Goal: Information Seeking & Learning: Understand process/instructions

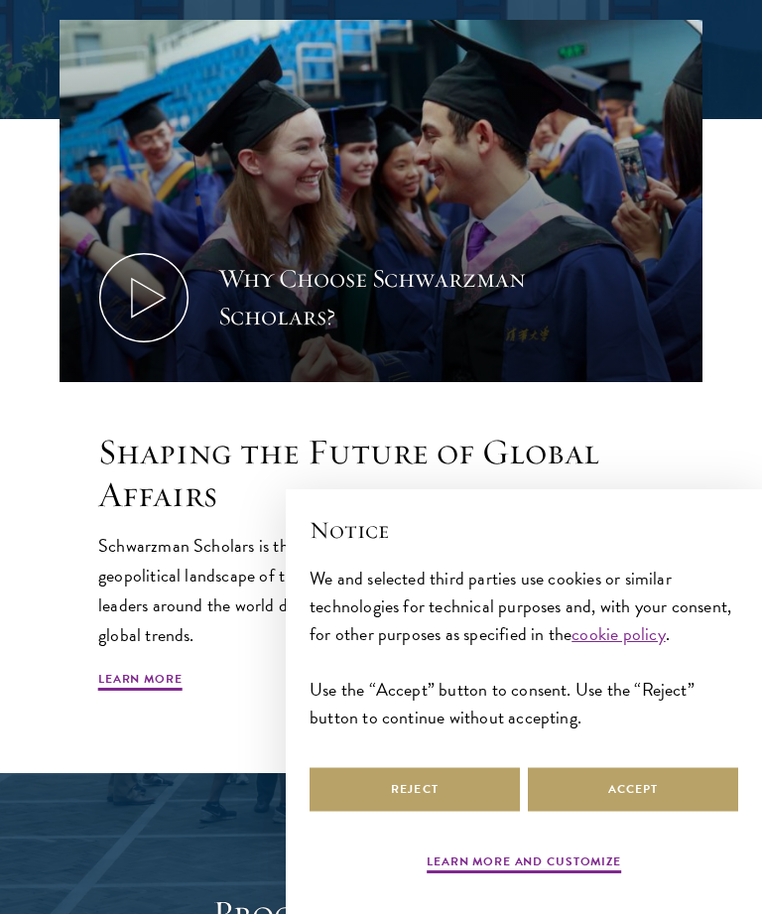
scroll to position [977, 0]
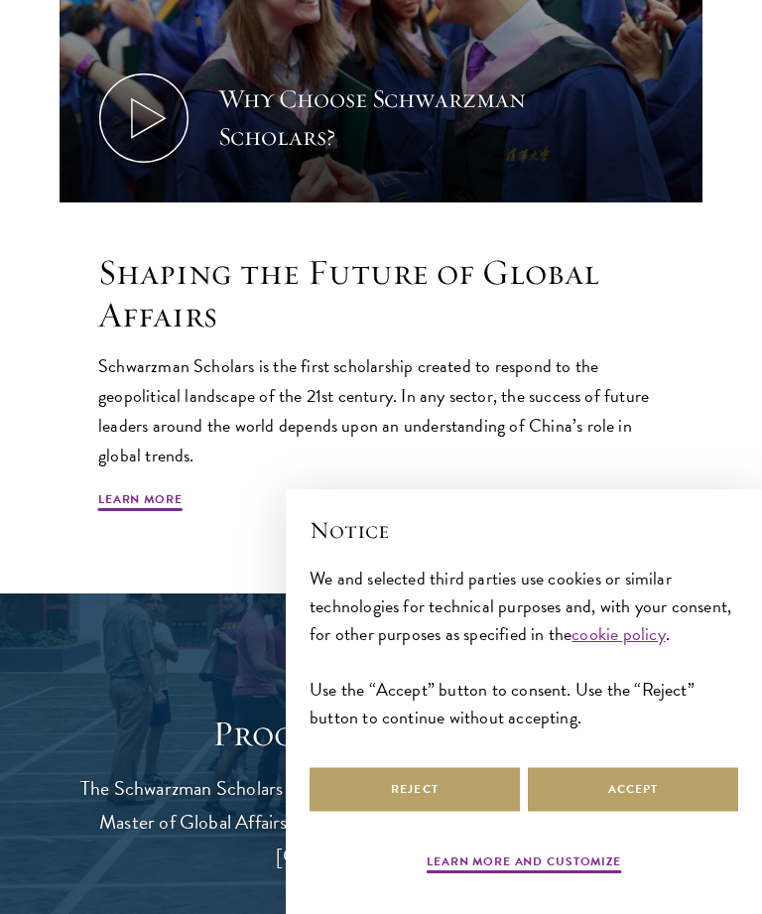
click at [119, 496] on link "Learn More" at bounding box center [140, 502] width 84 height 24
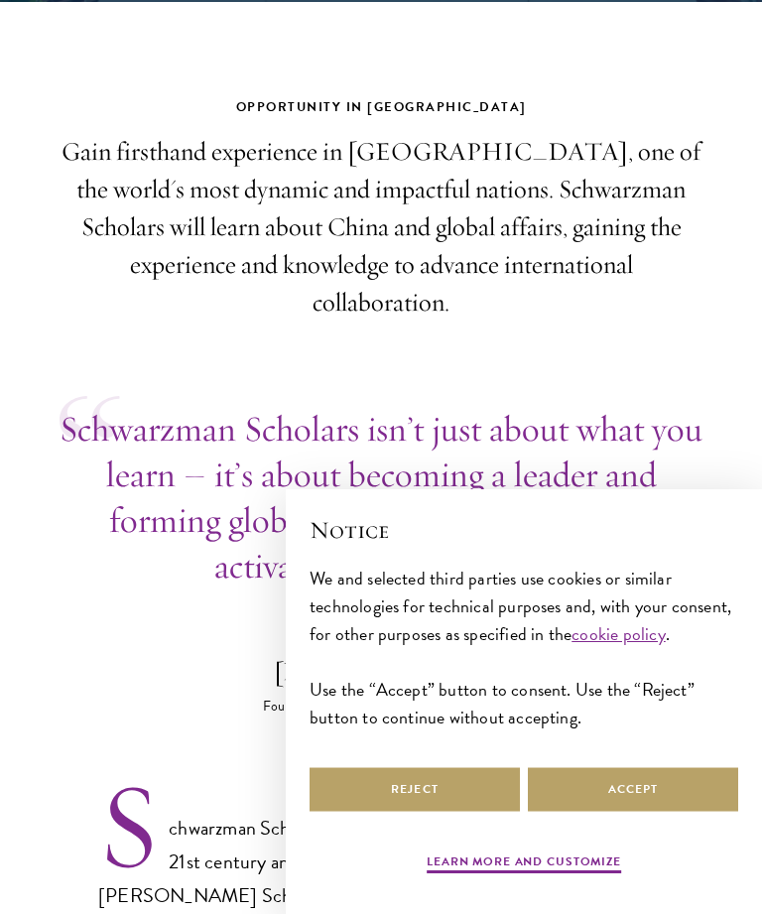
click at [596, 811] on button "Accept" at bounding box center [633, 789] width 210 height 45
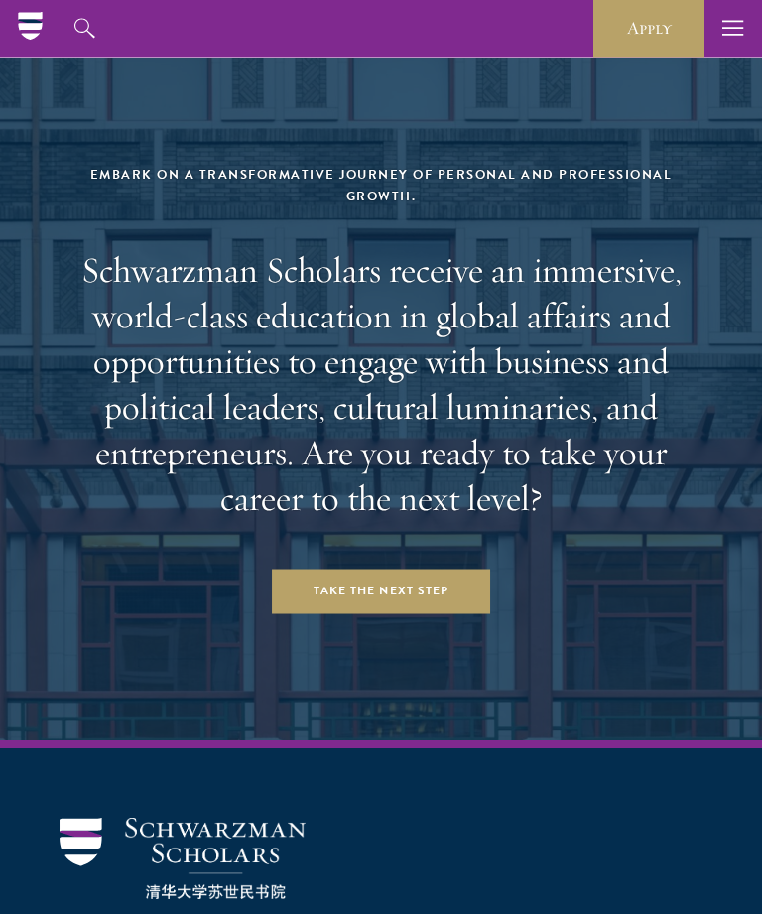
scroll to position [8019, 0]
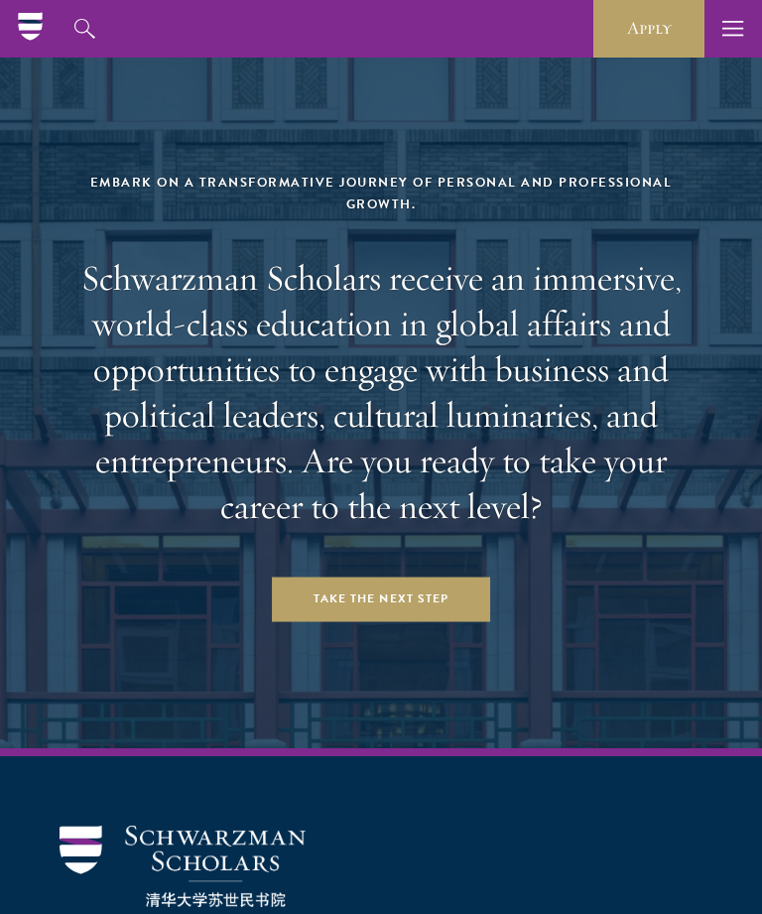
click at [336, 576] on link "Take the Next Step" at bounding box center [381, 598] width 218 height 45
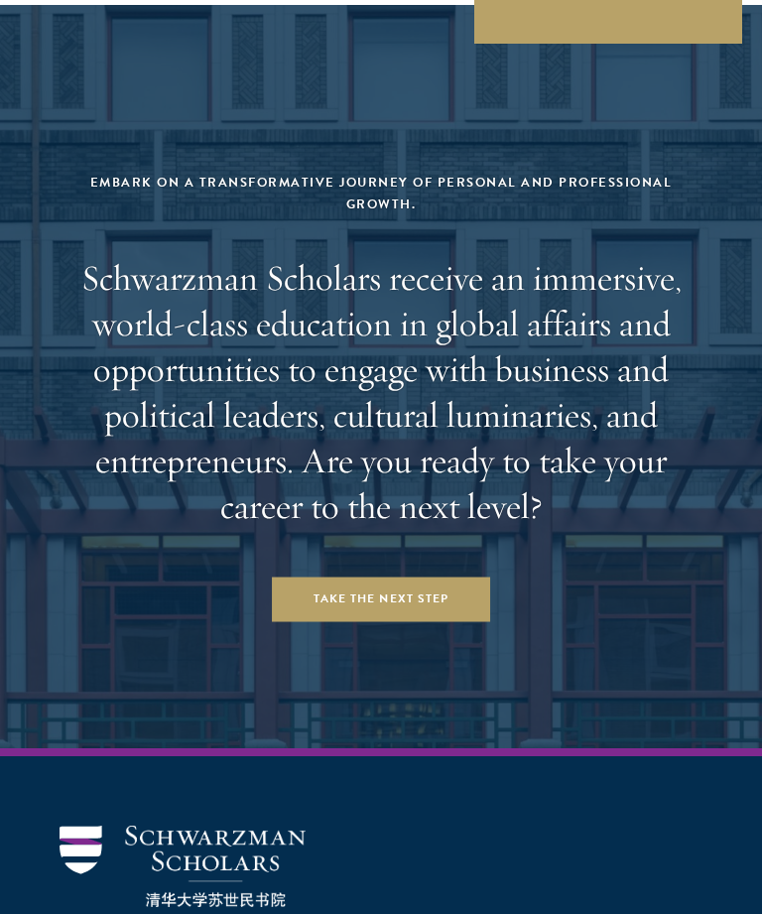
scroll to position [8083, 0]
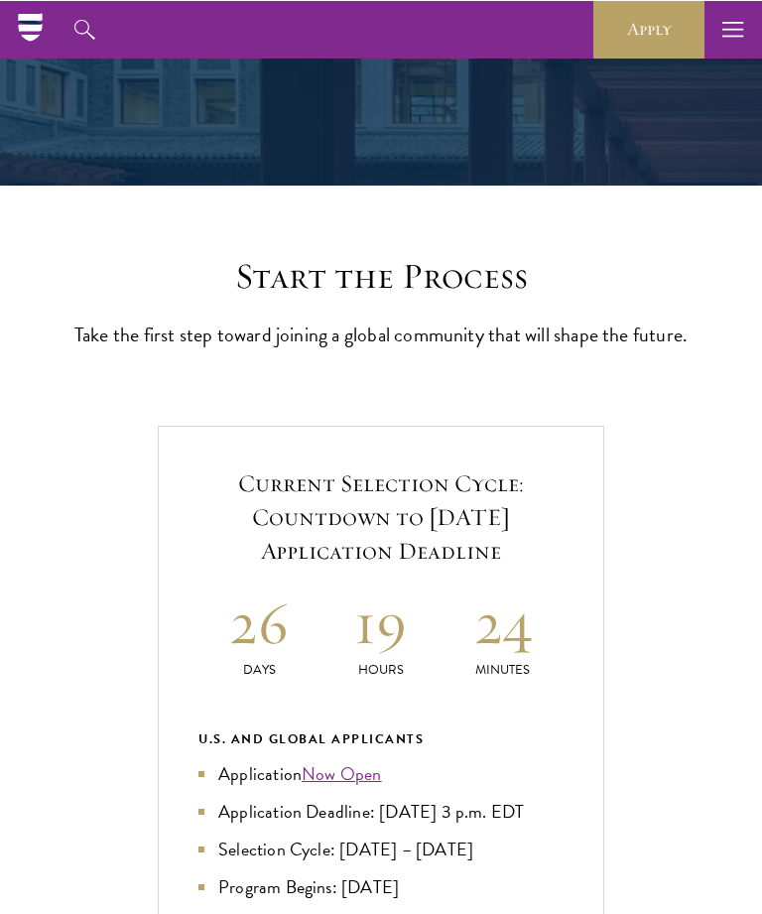
scroll to position [325, 0]
click at [331, 787] on link "Now Open" at bounding box center [342, 773] width 80 height 27
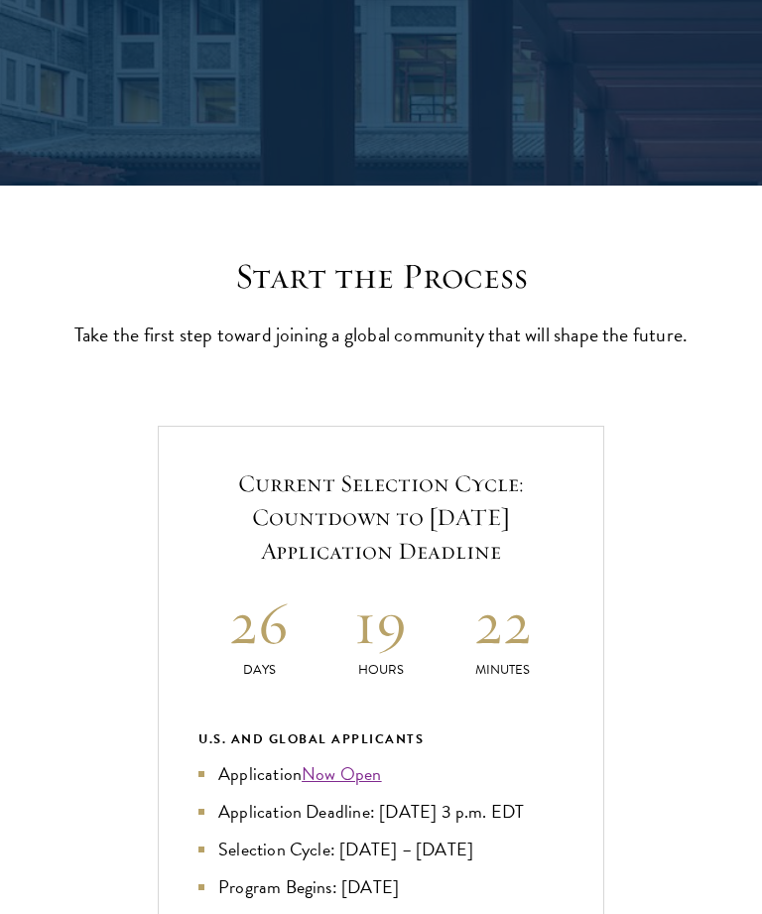
scroll to position [357, 0]
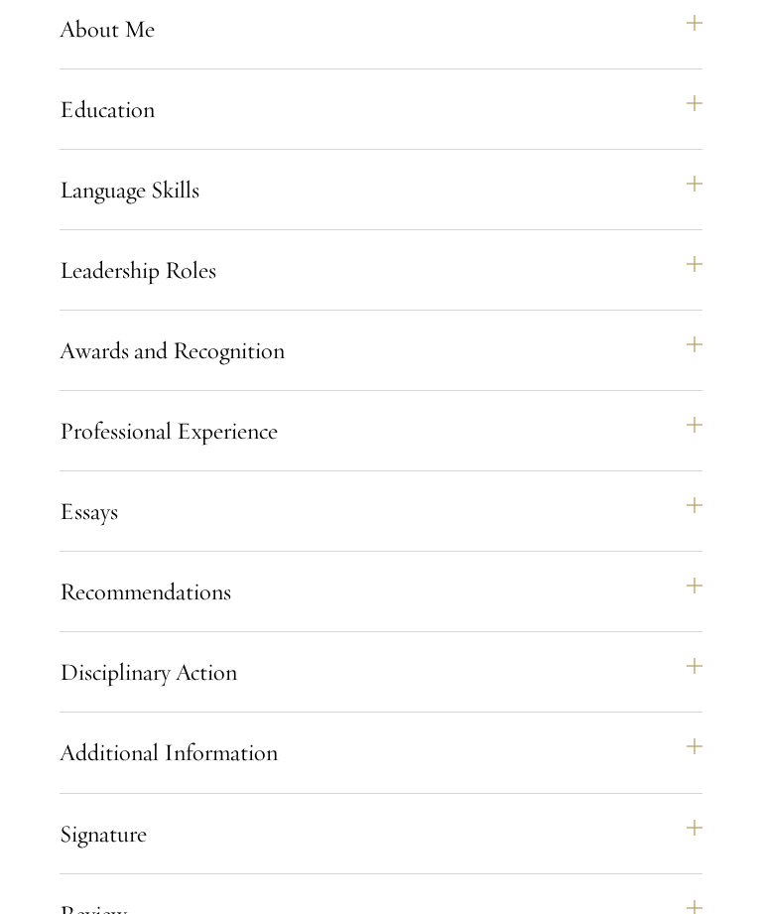
scroll to position [1900, 0]
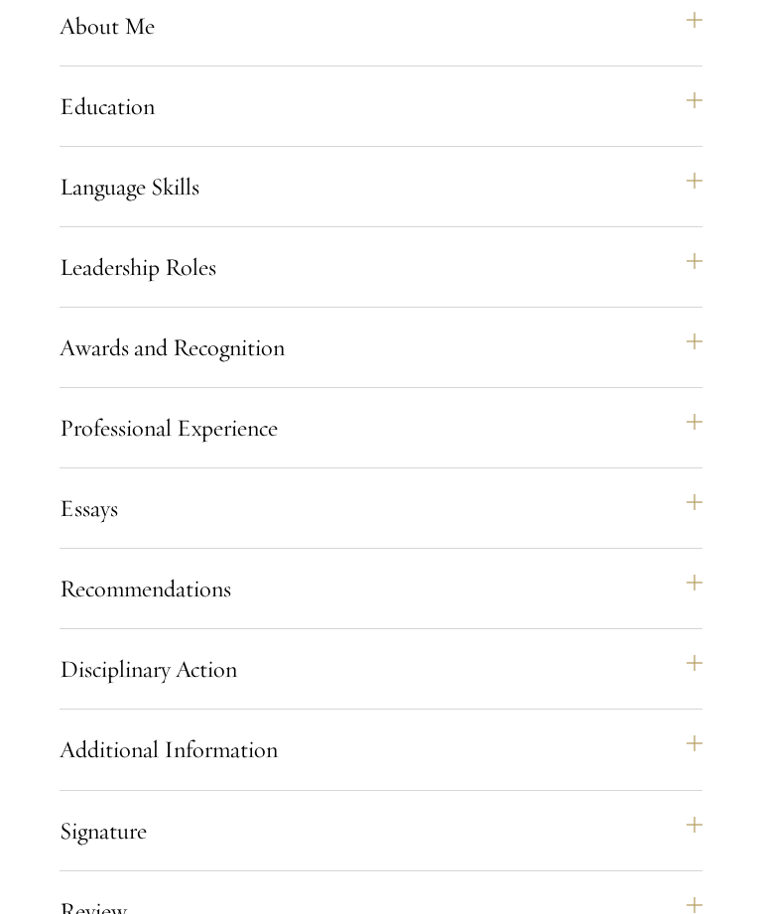
click at [103, 612] on button "Recommendations" at bounding box center [381, 588] width 643 height 48
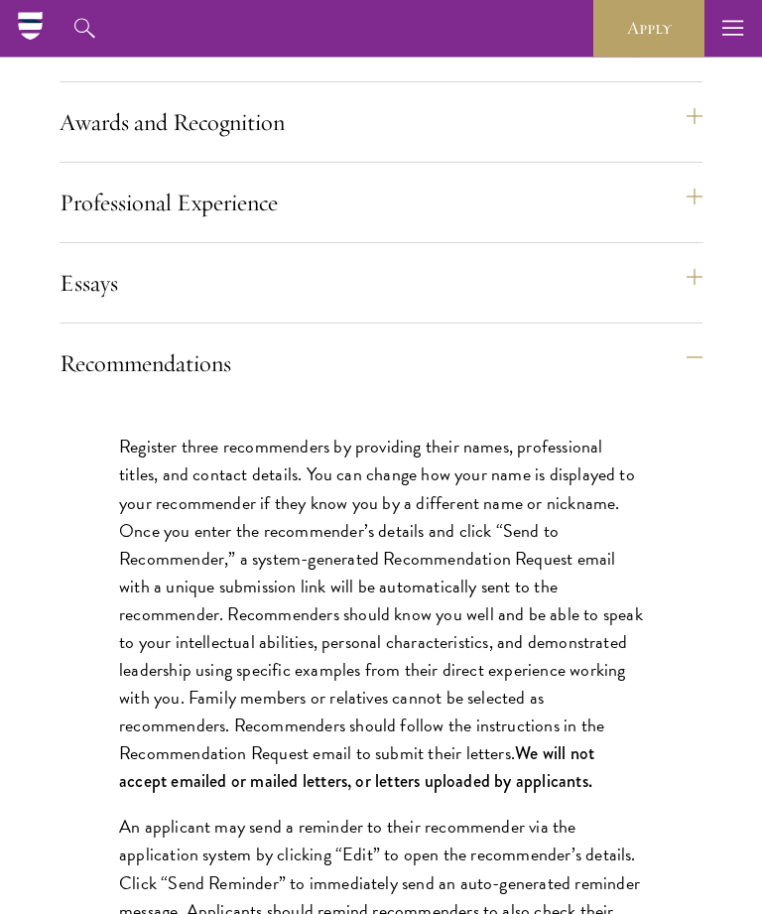
scroll to position [2125, 0]
click at [207, 387] on button "Recommendations" at bounding box center [381, 363] width 643 height 48
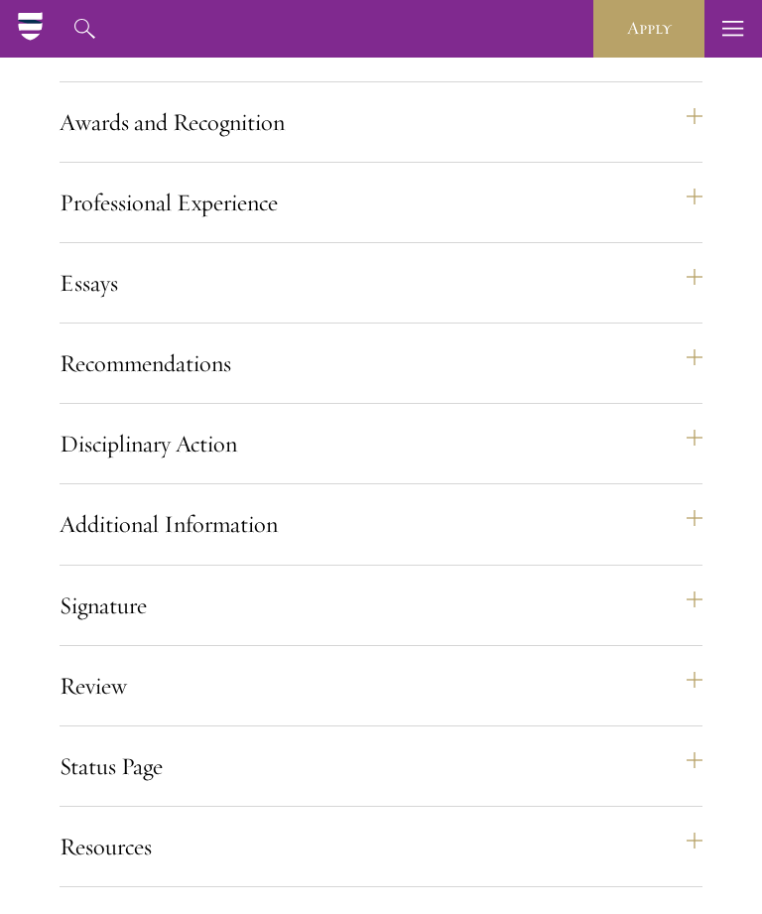
click at [412, 311] on div "Application Home Page The online application form must be completed in English.…" at bounding box center [381, 251] width 643 height 1271
click at [623, 307] on button "Essays" at bounding box center [381, 283] width 643 height 48
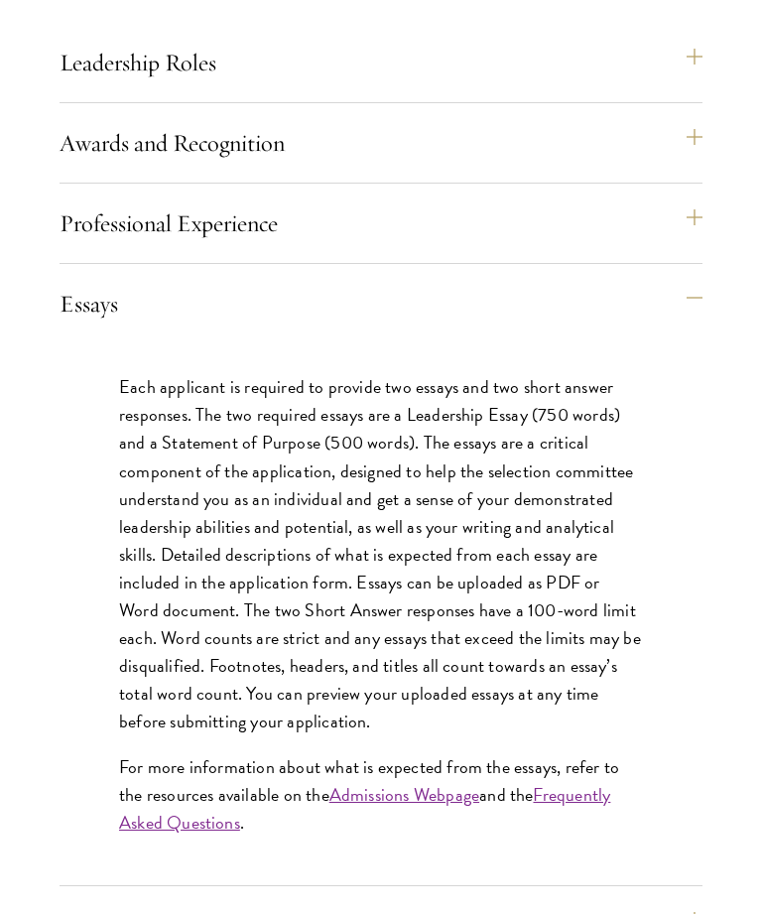
scroll to position [2104, 0]
click at [102, 327] on button "Essays" at bounding box center [381, 304] width 643 height 48
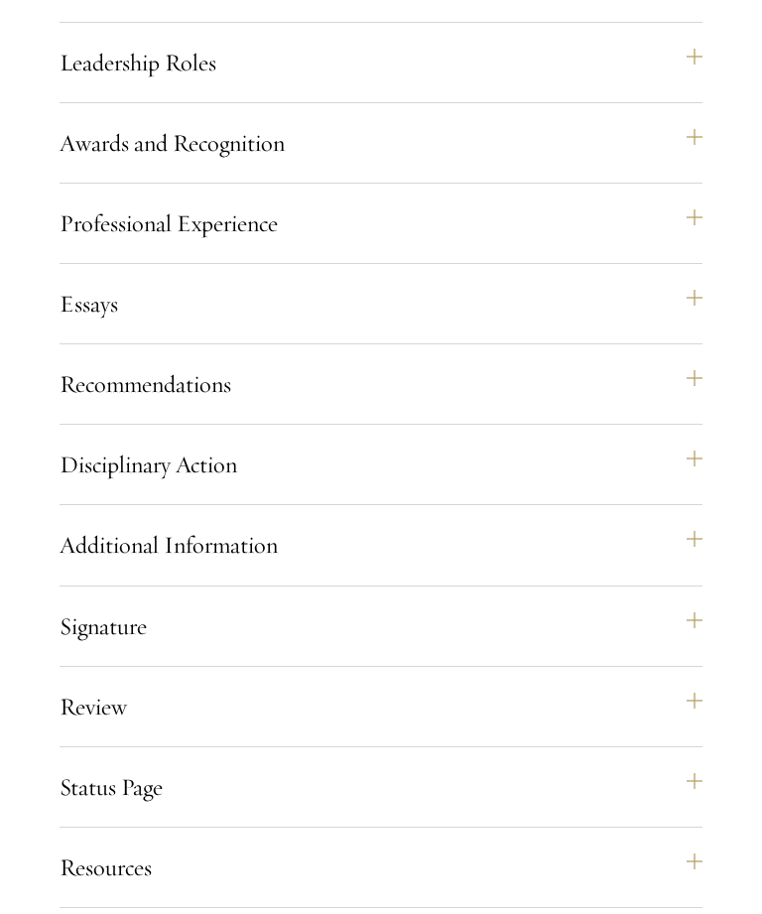
click at [389, 247] on button "Professional Experience" at bounding box center [381, 223] width 643 height 48
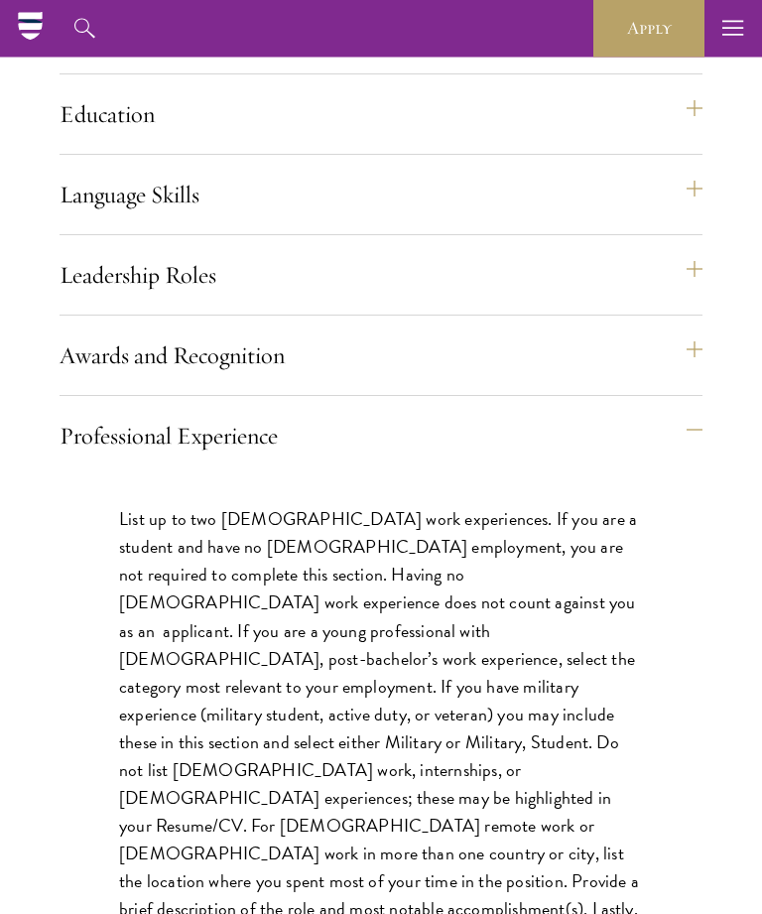
click at [372, 300] on button "Leadership Roles" at bounding box center [381, 276] width 643 height 48
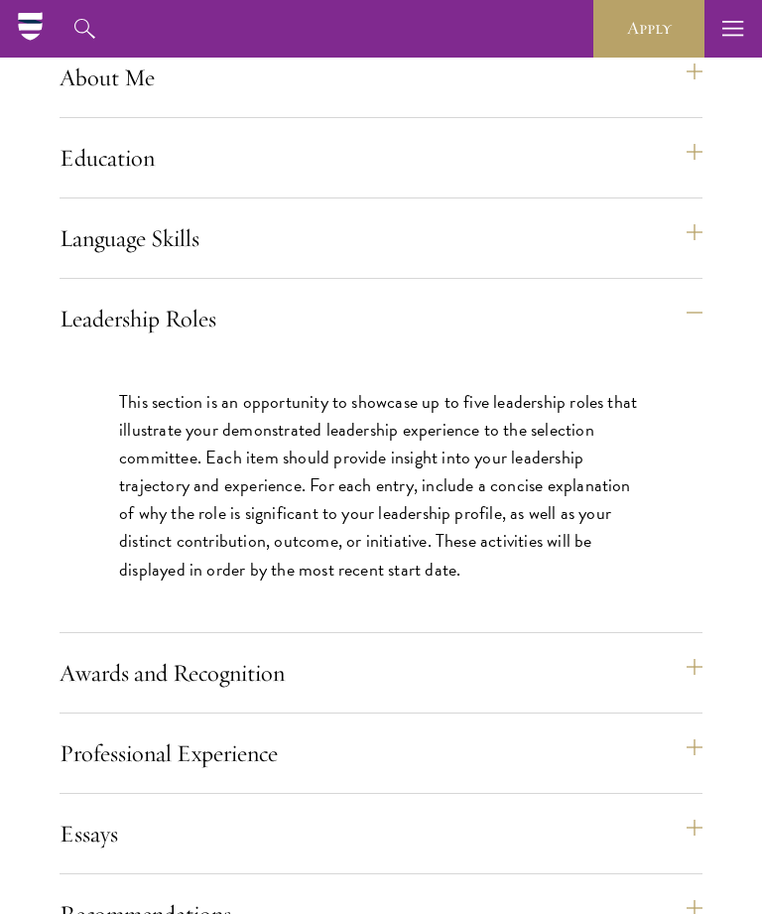
scroll to position [1793, 0]
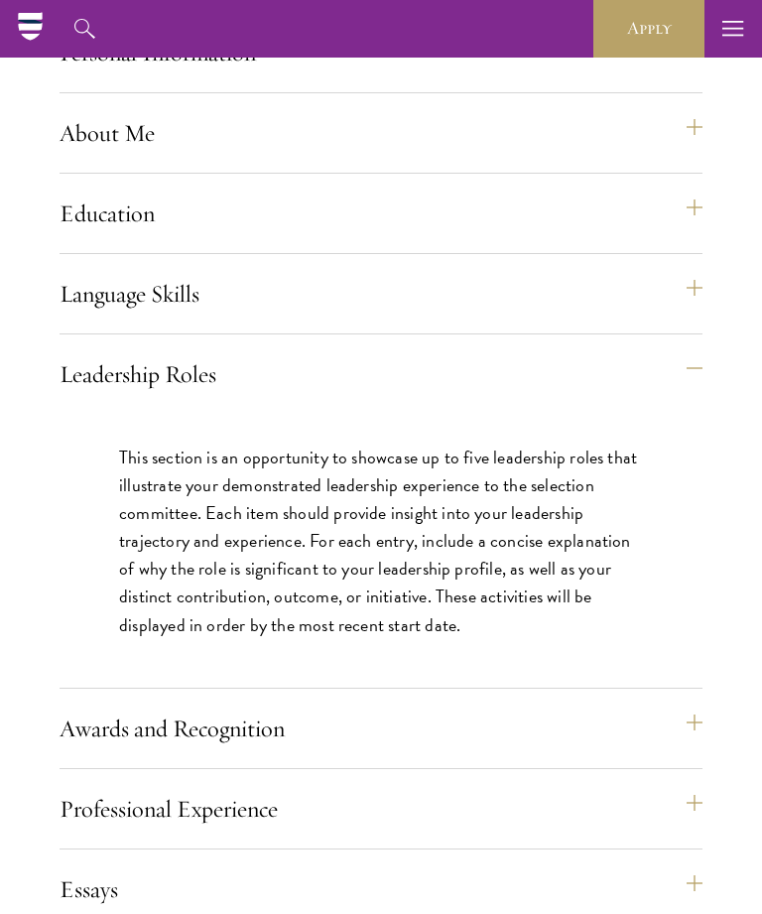
click at [472, 317] on button "Language Skills" at bounding box center [381, 294] width 643 height 48
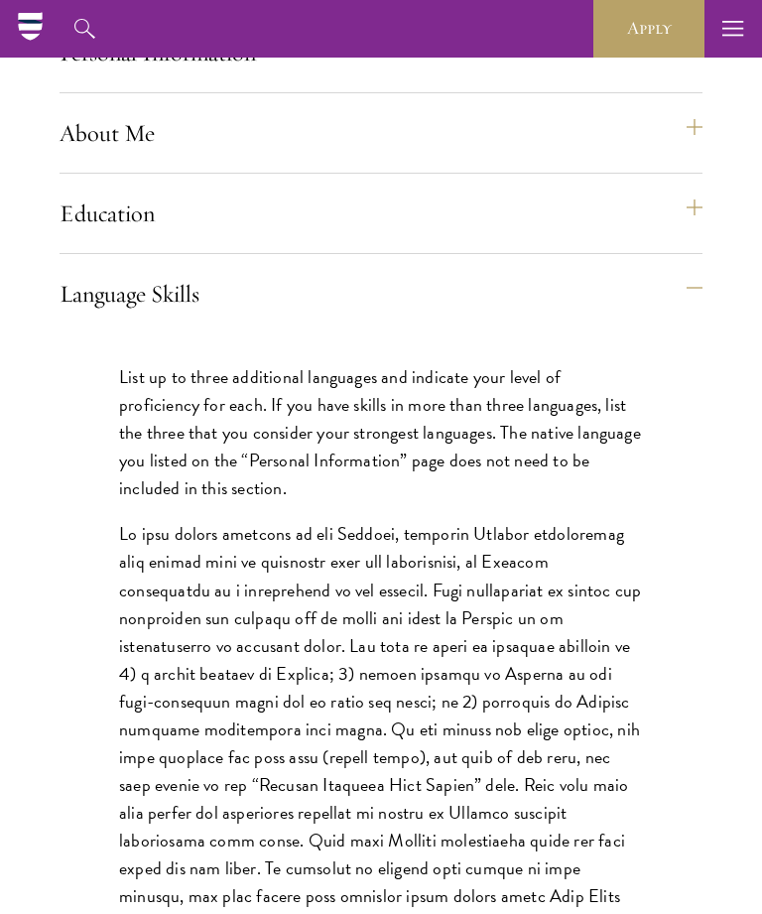
click at [565, 317] on button "Language Skills" at bounding box center [381, 294] width 643 height 48
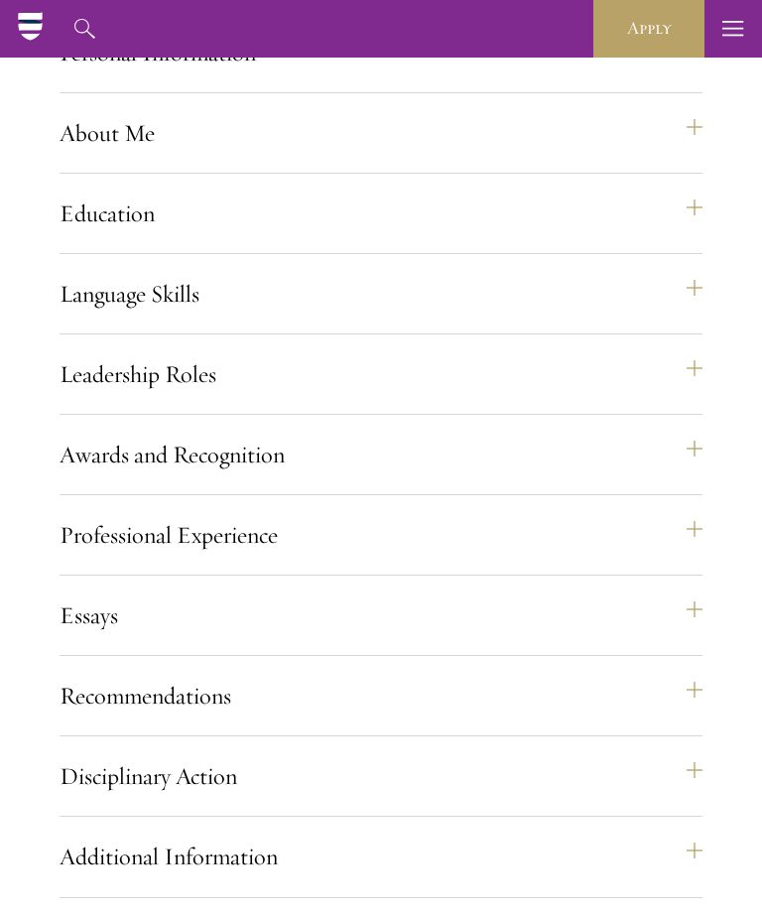
click at [446, 398] on button "Leadership Roles" at bounding box center [381, 374] width 643 height 48
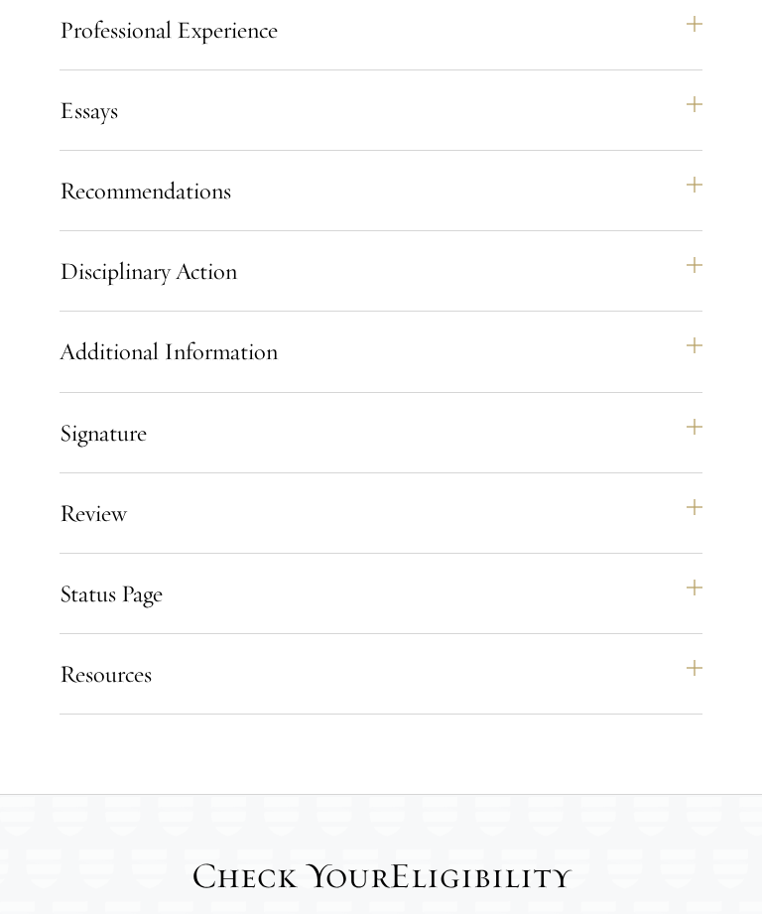
click at [416, 457] on button "Signature" at bounding box center [381, 434] width 643 height 48
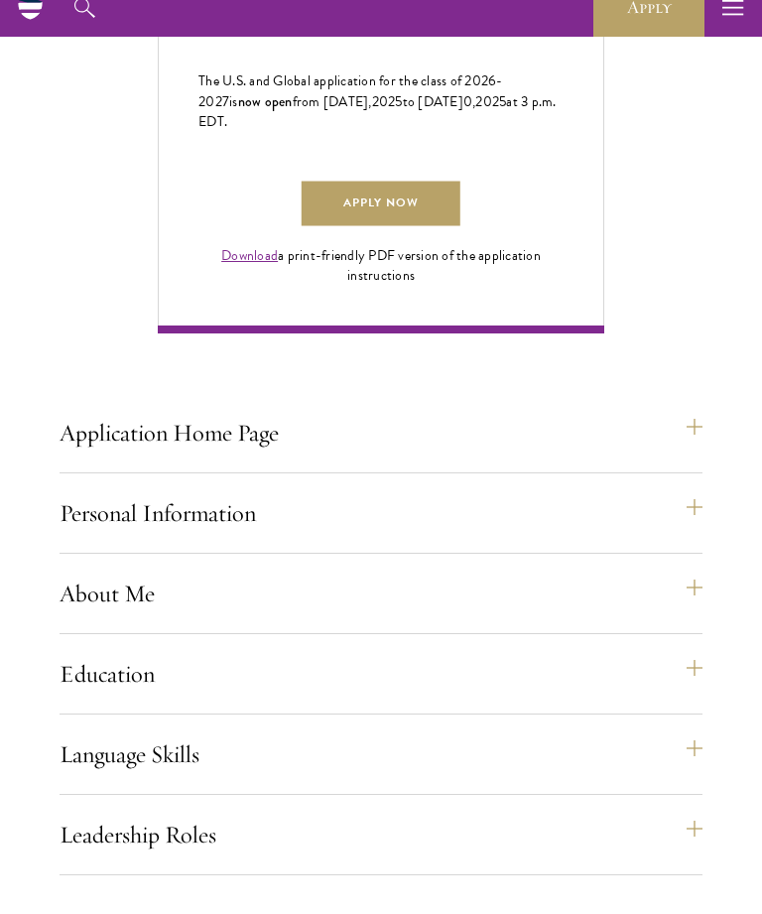
scroll to position [1484, 0]
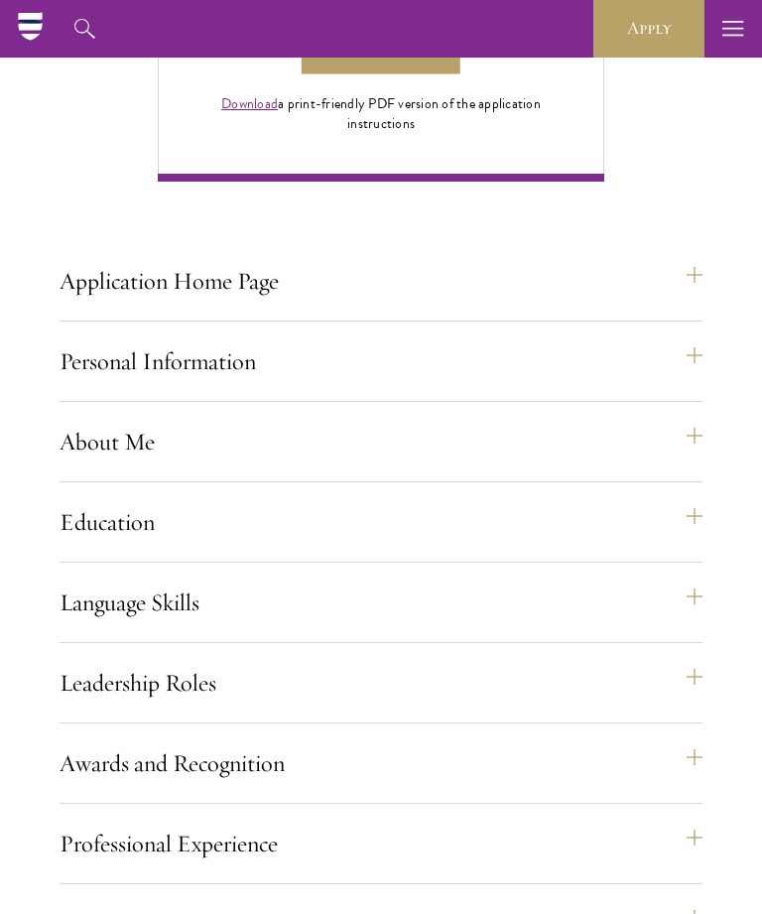
click at [411, 465] on button "About Me" at bounding box center [381, 442] width 643 height 48
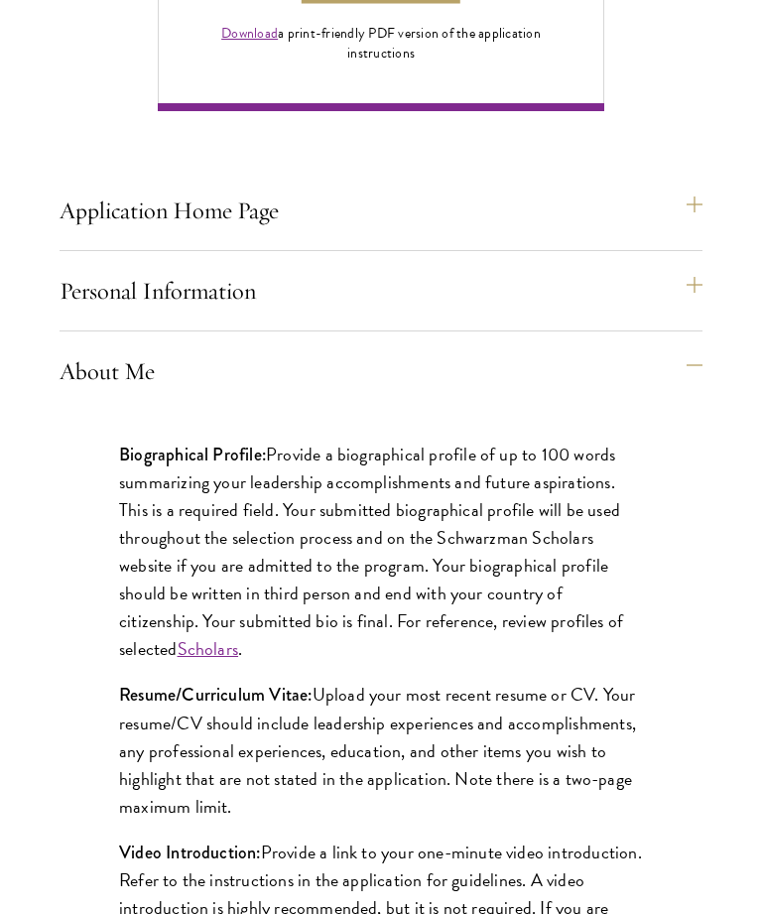
scroll to position [1558, 0]
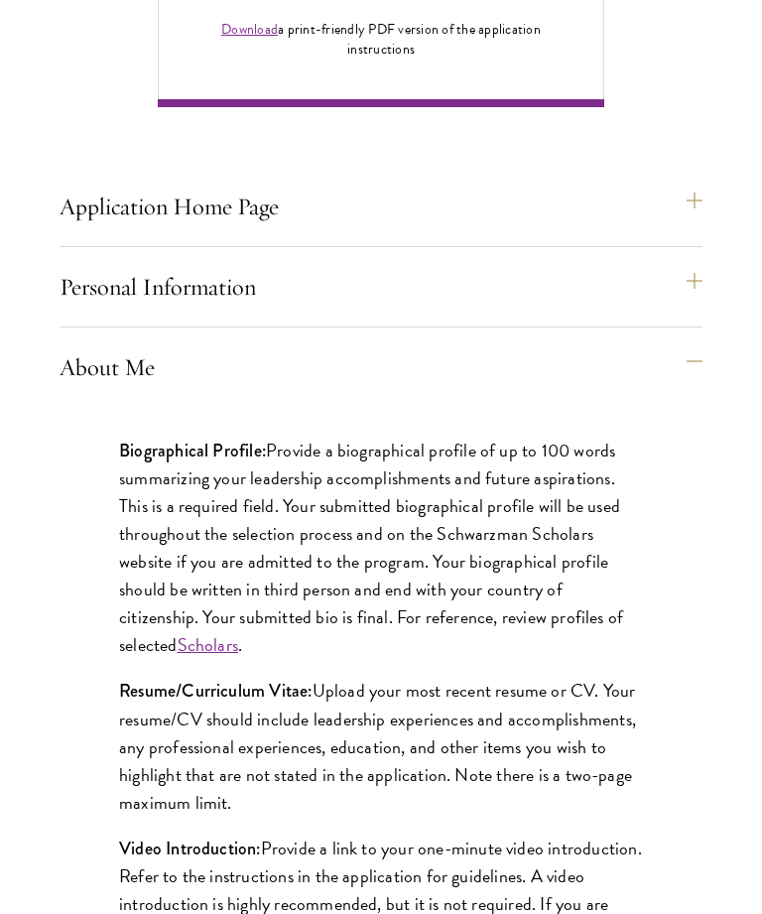
click at [557, 311] on button "Personal Information" at bounding box center [381, 287] width 643 height 48
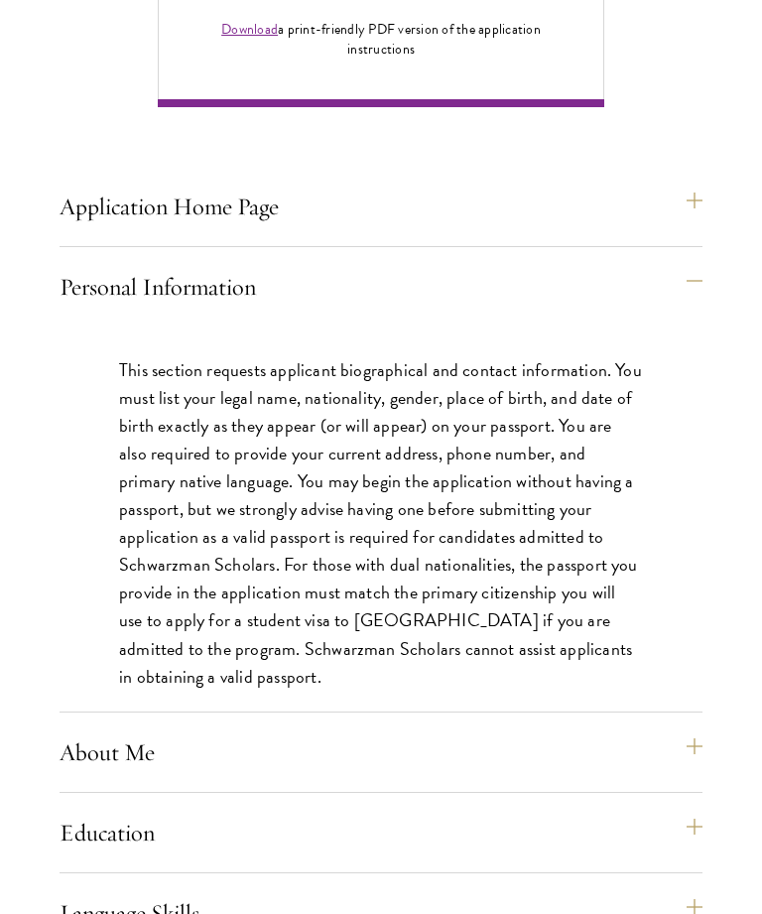
click at [538, 311] on button "Personal Information" at bounding box center [381, 287] width 643 height 48
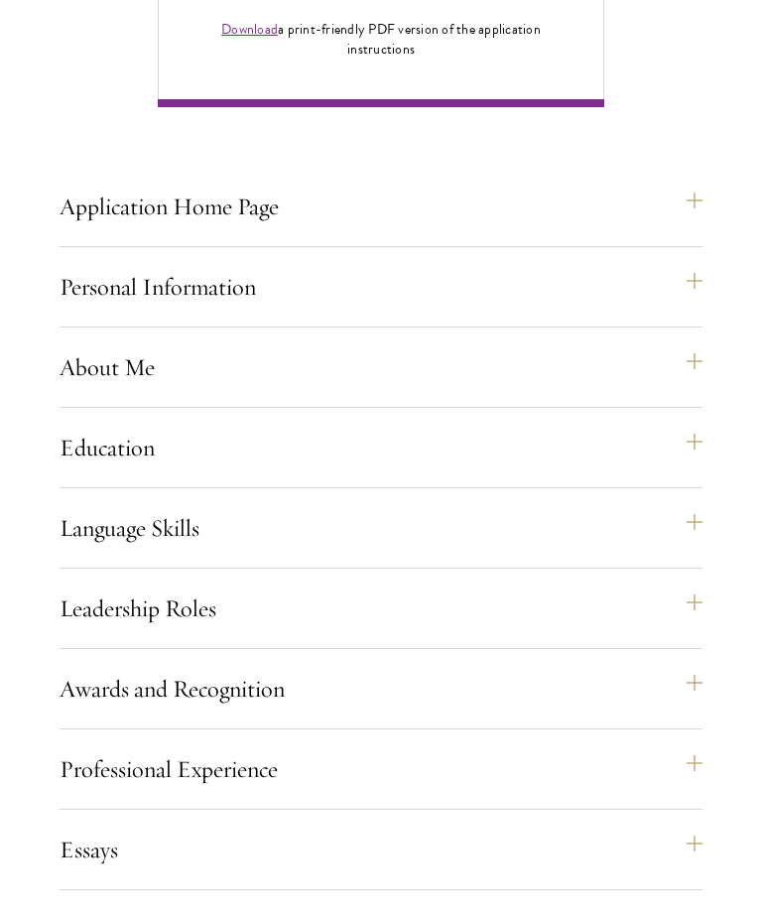
click at [565, 230] on button "Application Home Page" at bounding box center [381, 207] width 643 height 48
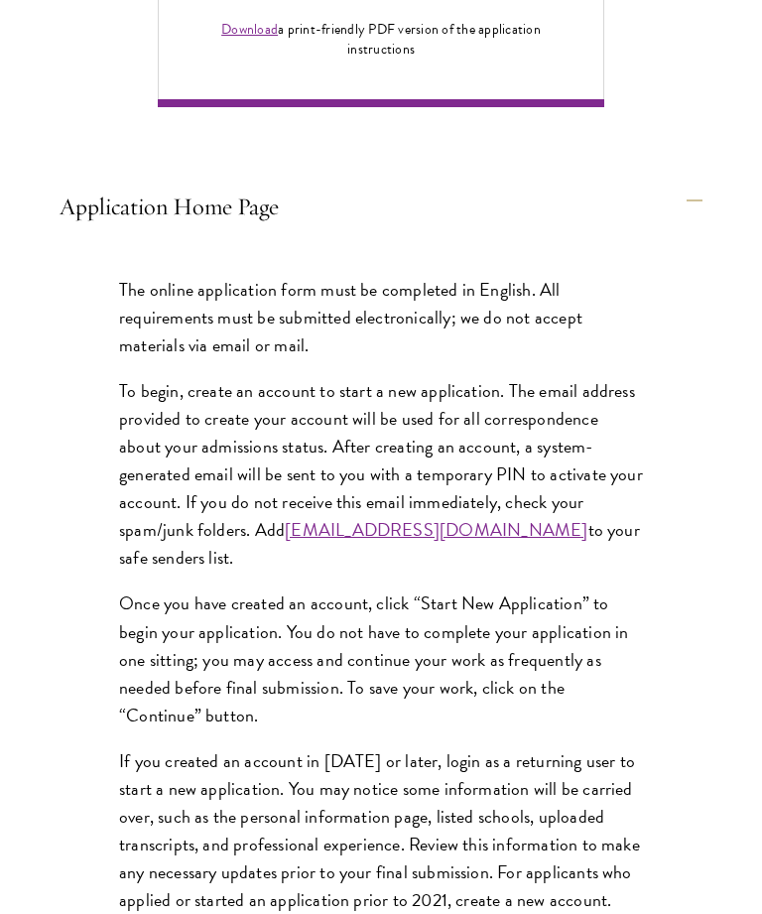
click at [612, 230] on button "Application Home Page" at bounding box center [381, 207] width 643 height 48
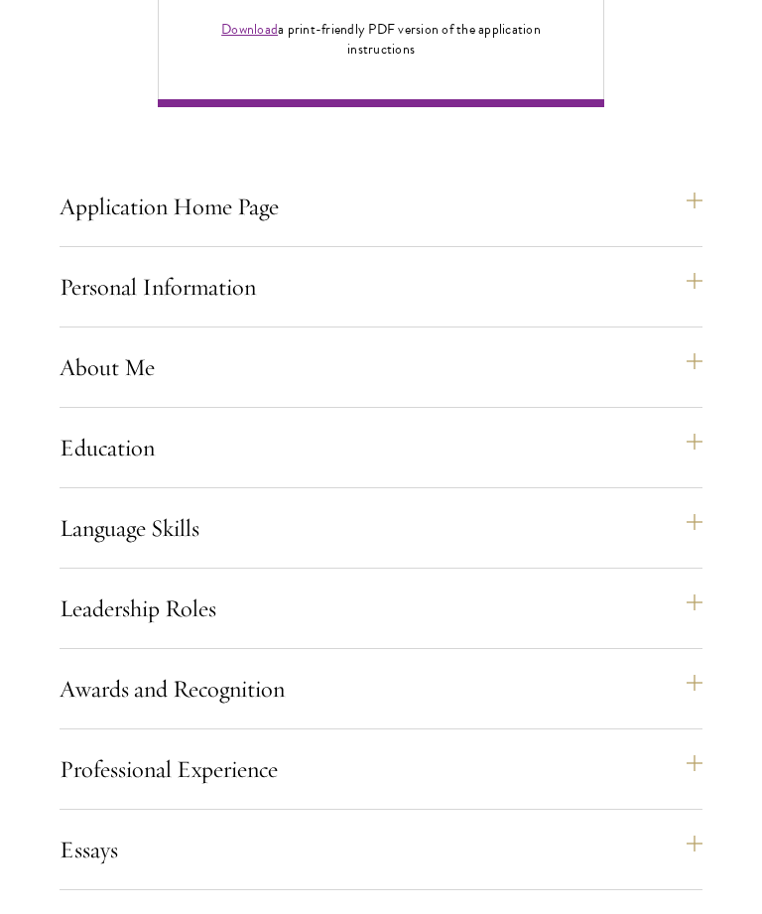
click at [452, 471] on button "Education" at bounding box center [381, 448] width 643 height 48
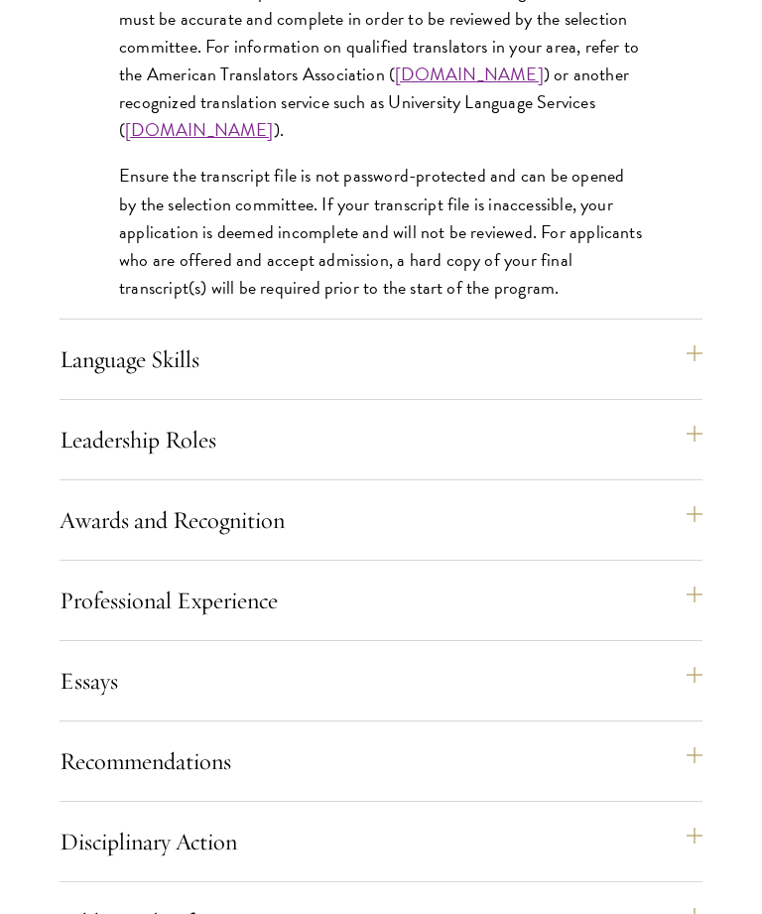
scroll to position [3913, 0]
